Goal: Task Accomplishment & Management: Manage account settings

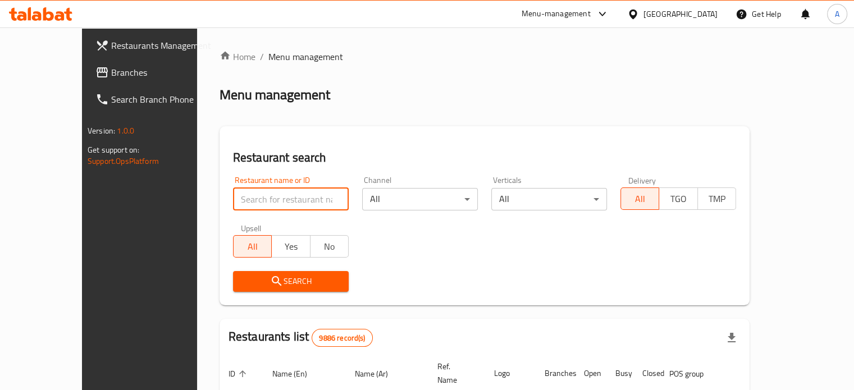
click at [242, 197] on input "search" at bounding box center [291, 199] width 116 height 22
type input "LABZ"
click at [251, 289] on button "Search" at bounding box center [291, 281] width 116 height 21
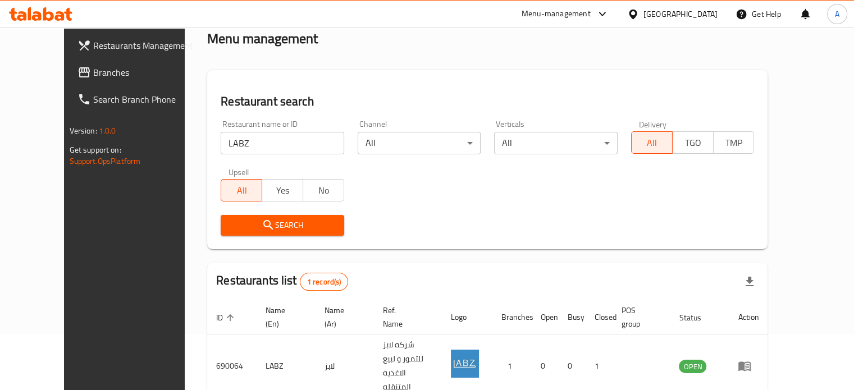
scroll to position [101, 0]
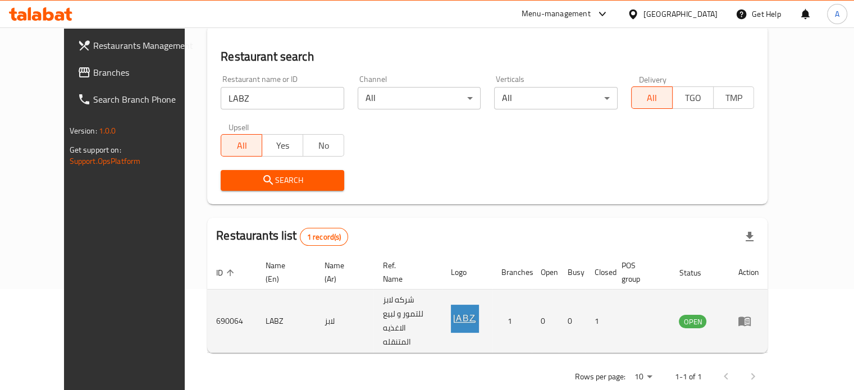
click at [751, 314] on icon "enhanced table" at bounding box center [743, 320] width 13 height 13
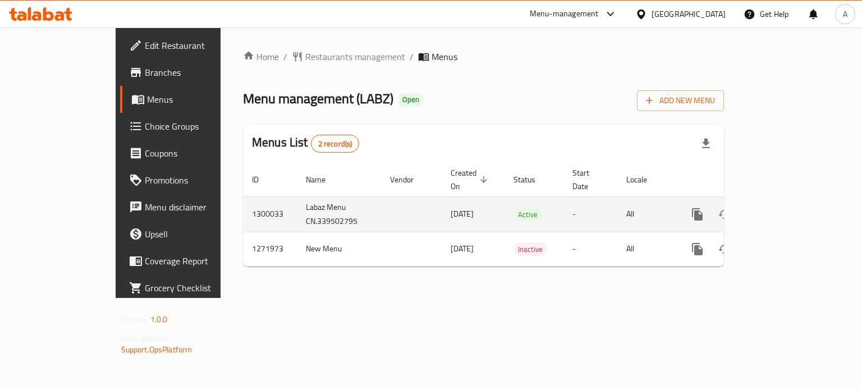
click at [801, 196] on td "enhanced table" at bounding box center [738, 213] width 126 height 35
click at [785, 208] on icon "enhanced table" at bounding box center [778, 214] width 13 height 13
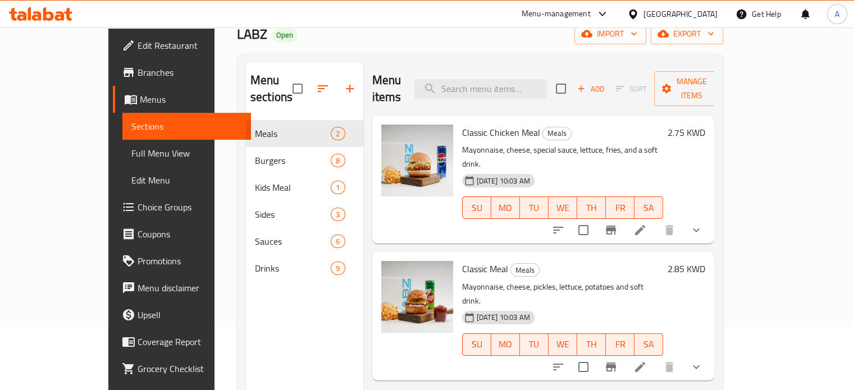
scroll to position [112, 0]
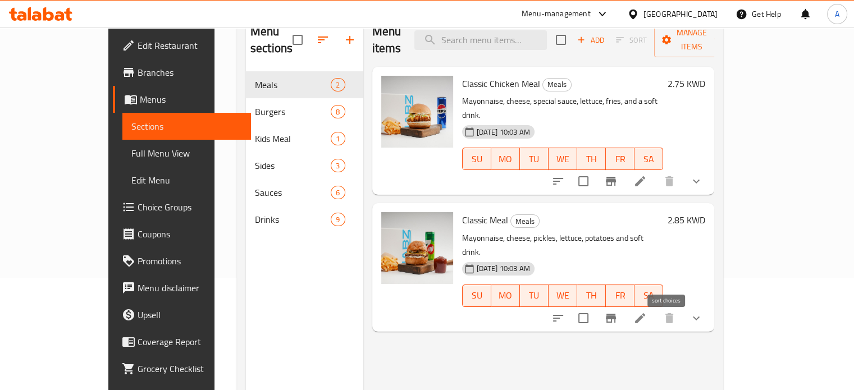
click at [565, 311] on icon "sort-choices" at bounding box center [557, 317] width 13 height 13
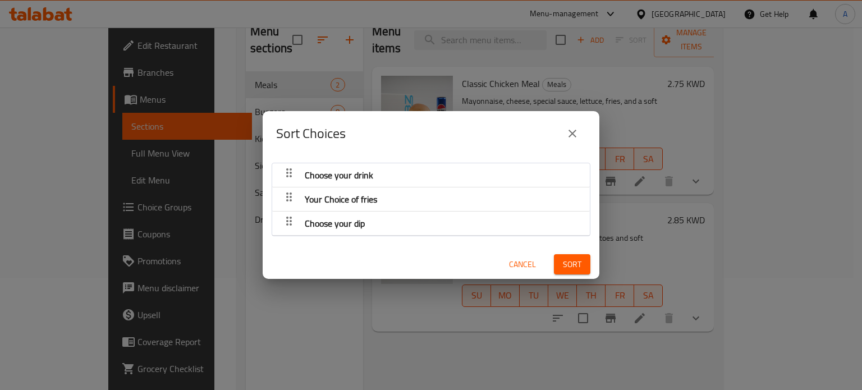
click at [574, 137] on icon "close" at bounding box center [572, 133] width 13 height 13
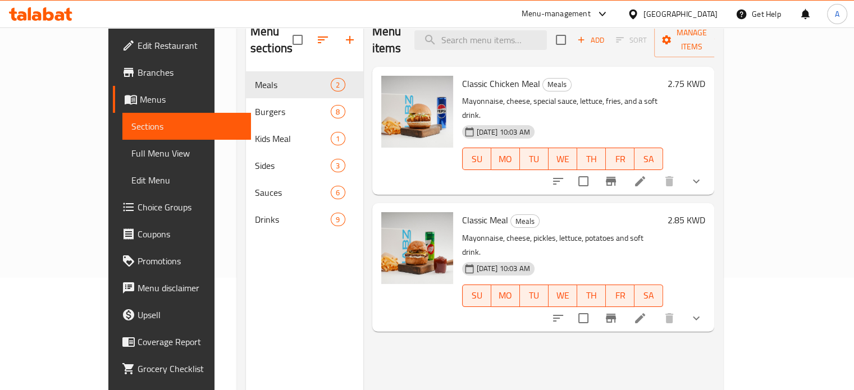
click at [703, 311] on icon "show more" at bounding box center [695, 317] width 13 height 13
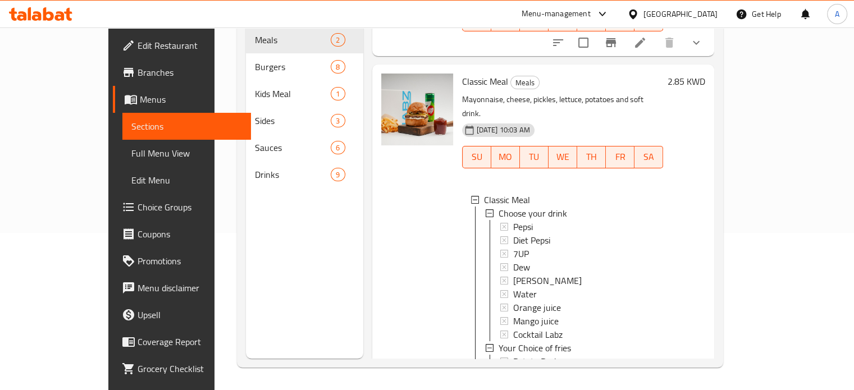
scroll to position [206, 0]
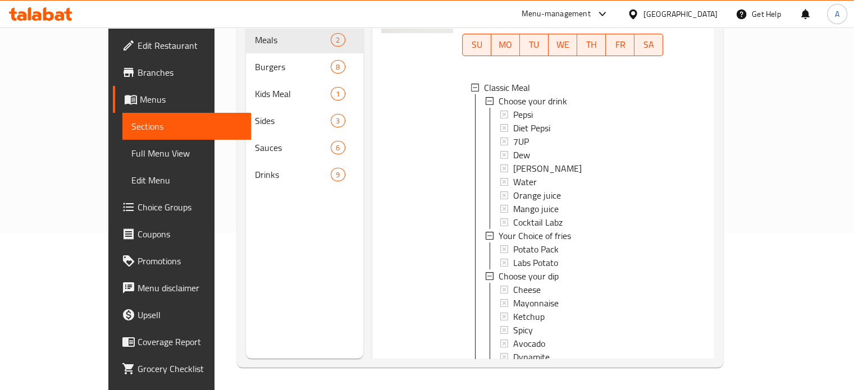
click at [656, 372] on li at bounding box center [639, 382] width 31 height 20
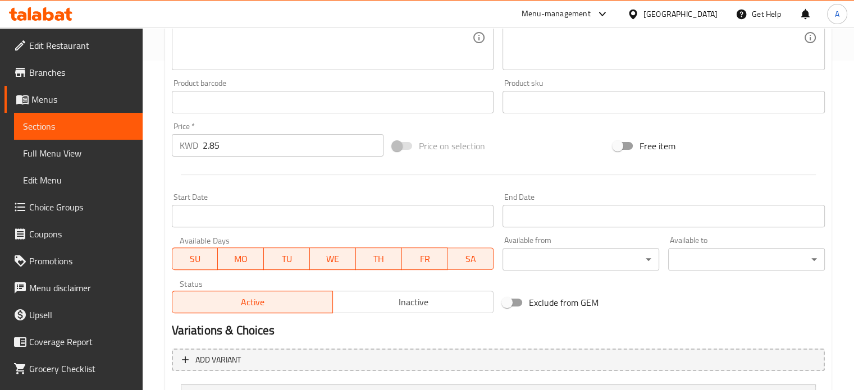
scroll to position [192, 0]
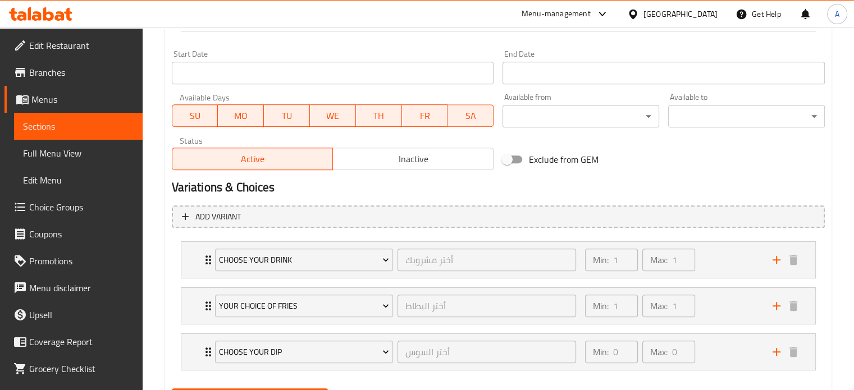
click at [67, 126] on span "Sections" at bounding box center [78, 126] width 111 height 13
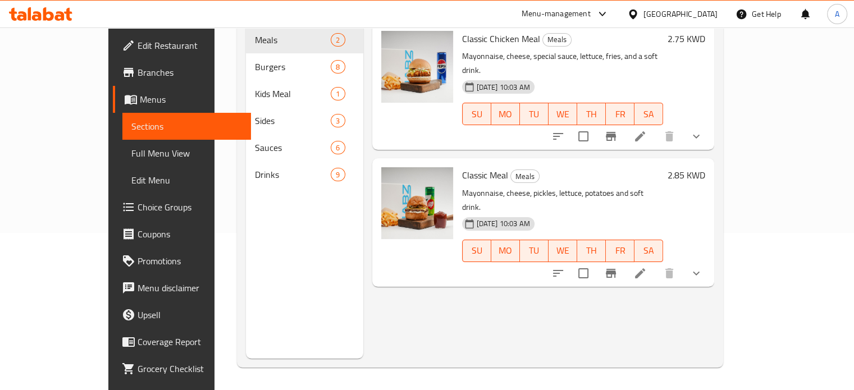
scroll to position [157, 0]
click at [616, 269] on icon "Branch-specific-item" at bounding box center [611, 273] width 10 height 9
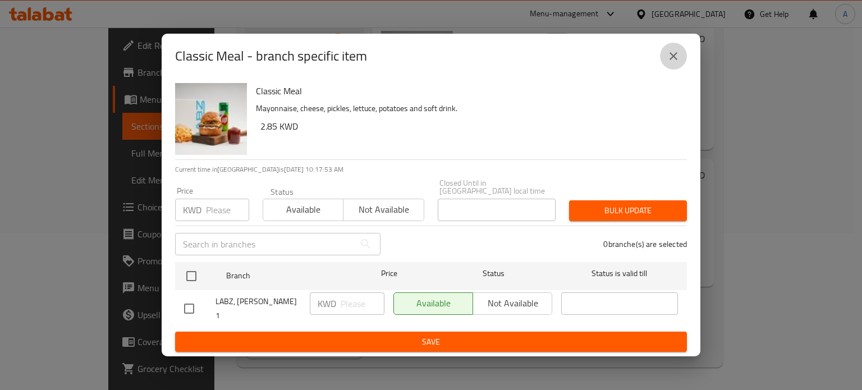
click at [676, 60] on icon "close" at bounding box center [674, 56] width 8 height 8
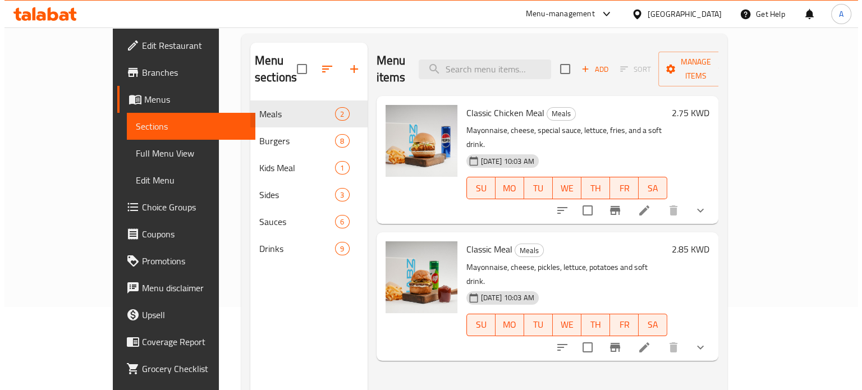
scroll to position [101, 0]
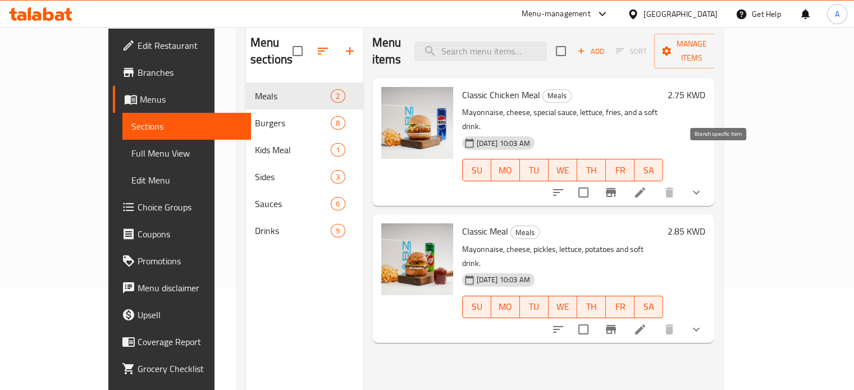
click at [617, 186] on icon "Branch-specific-item" at bounding box center [610, 192] width 13 height 13
